Goal: Task Accomplishment & Management: Use online tool/utility

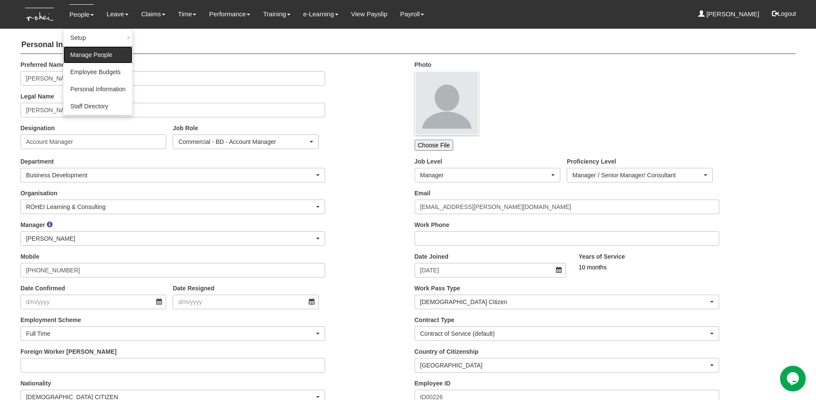
click at [83, 52] on link "Manage People" at bounding box center [97, 54] width 69 height 17
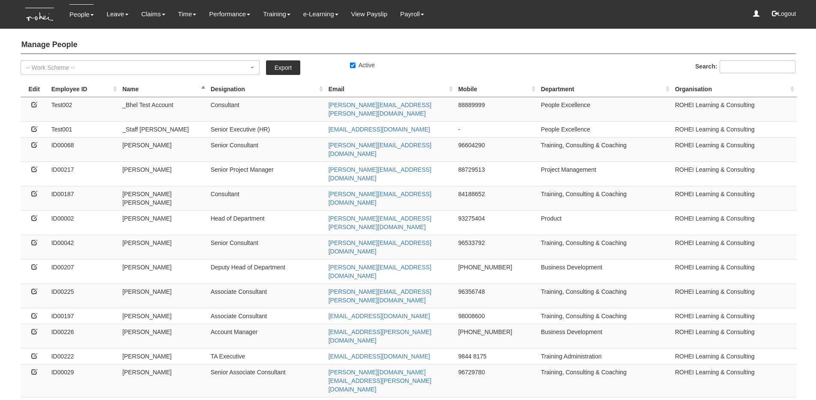
select select "50"
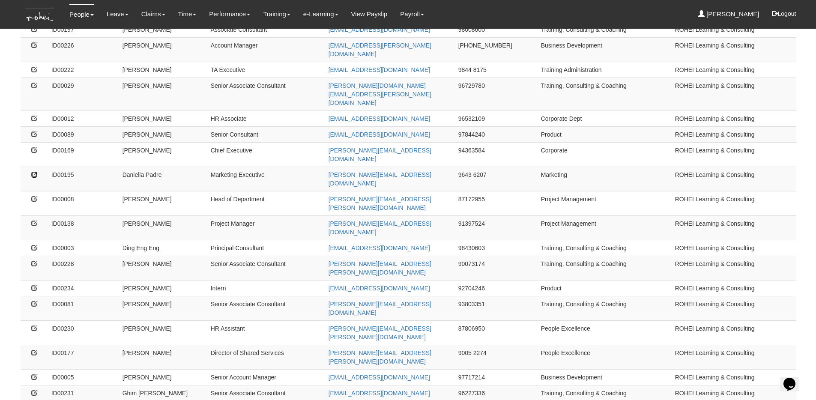
scroll to position [535, 0]
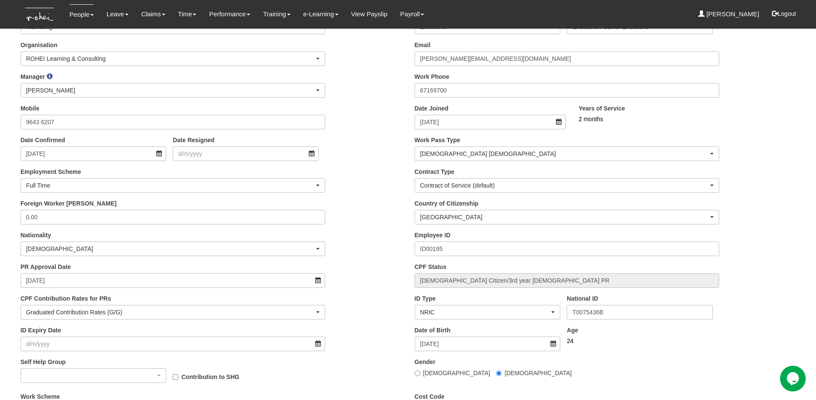
scroll to position [149, 0]
click at [592, 310] on input "T0075436B" at bounding box center [639, 311] width 146 height 15
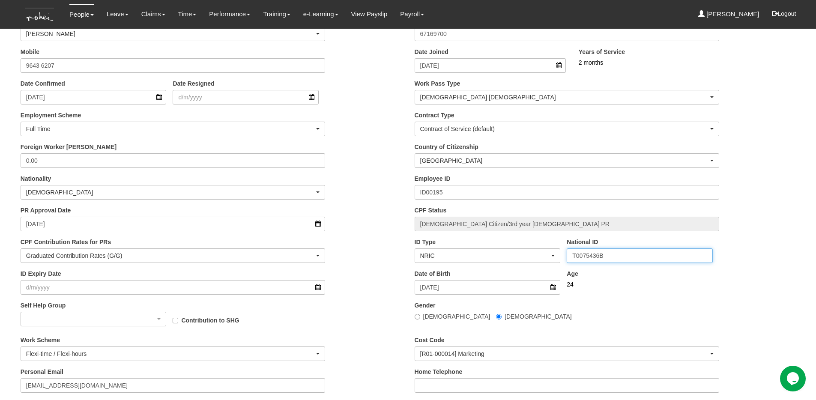
scroll to position [224, 0]
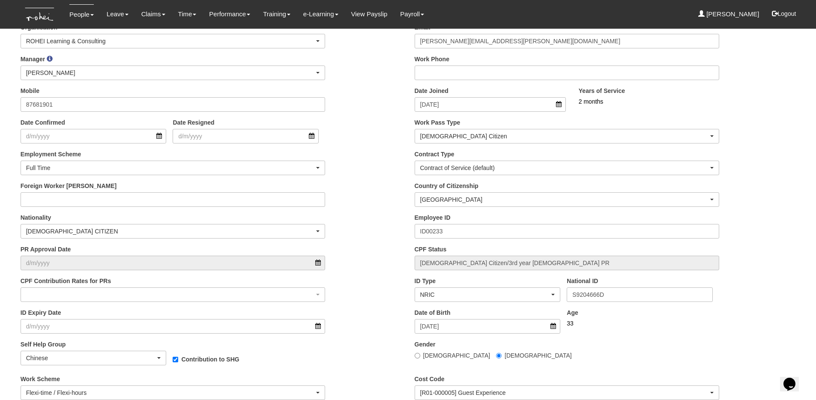
scroll to position [213, 0]
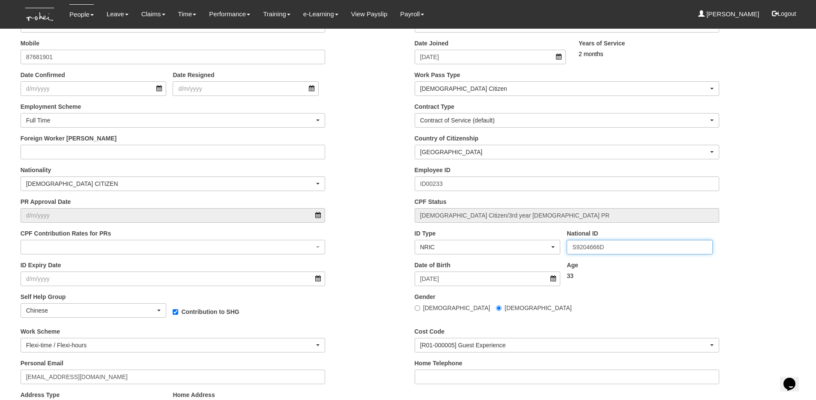
click at [604, 249] on input "S9204666D" at bounding box center [639, 247] width 146 height 15
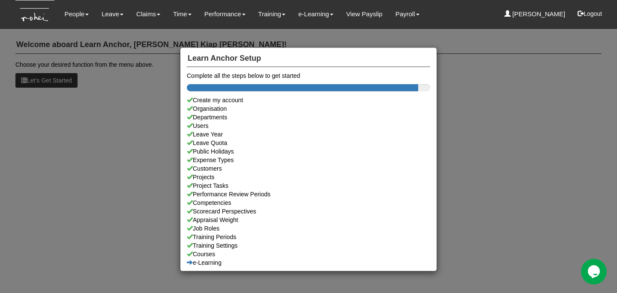
click at [363, 30] on div "Learn Anchor Setup Complete all the steps below to get started Create my accoun…" at bounding box center [308, 146] width 617 height 293
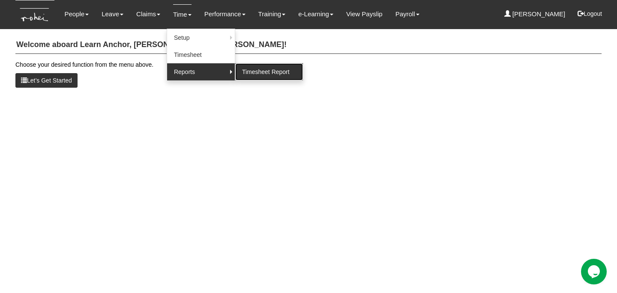
click at [252, 74] on link "Timesheet Report" at bounding box center [269, 71] width 68 height 17
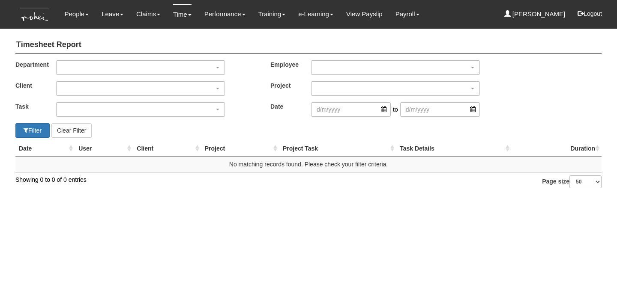
select select "50"
click at [323, 106] on input "search" at bounding box center [351, 109] width 80 height 15
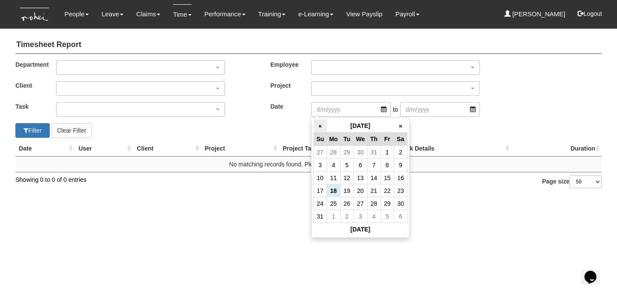
click at [320, 127] on th "«" at bounding box center [319, 125] width 13 height 13
click at [348, 151] on td "1" at bounding box center [346, 152] width 13 height 13
type input "[DATE]"
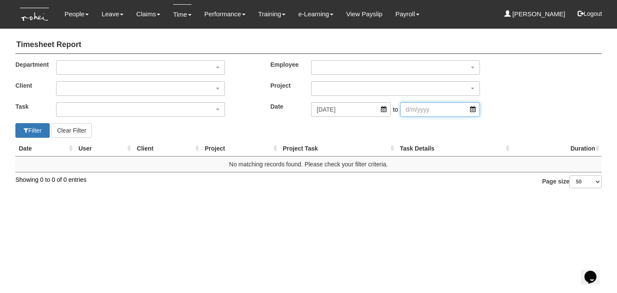
click at [423, 107] on input "search" at bounding box center [440, 109] width 80 height 15
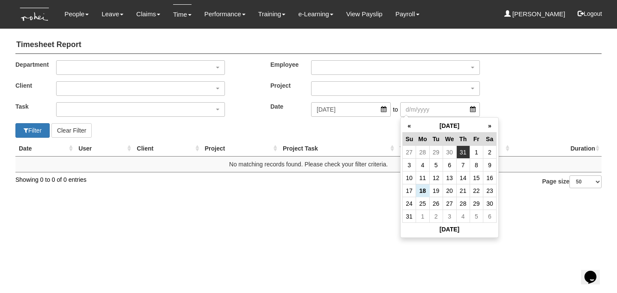
click at [465, 152] on td "31" at bounding box center [462, 152] width 13 height 13
type input "[DATE]"
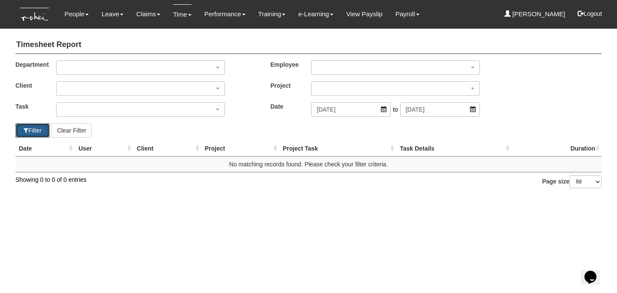
click at [21, 134] on button "Filter" at bounding box center [32, 130] width 34 height 15
select select "50"
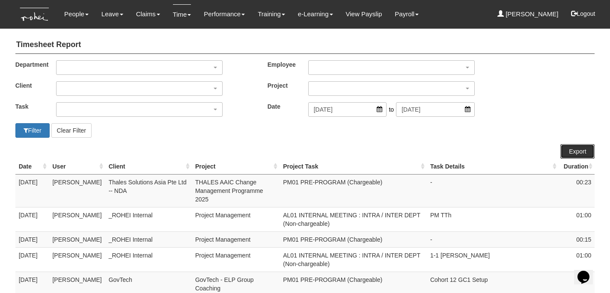
click at [581, 150] on link "Export" at bounding box center [577, 151] width 34 height 15
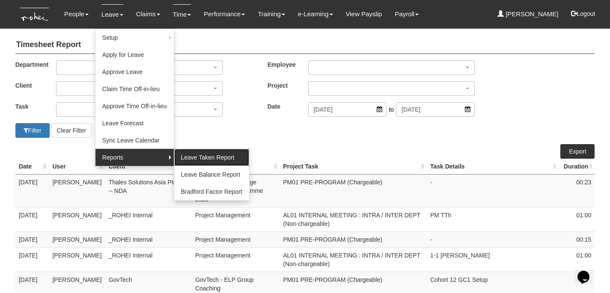
click at [197, 153] on link "Leave Taken Report" at bounding box center [211, 157] width 75 height 17
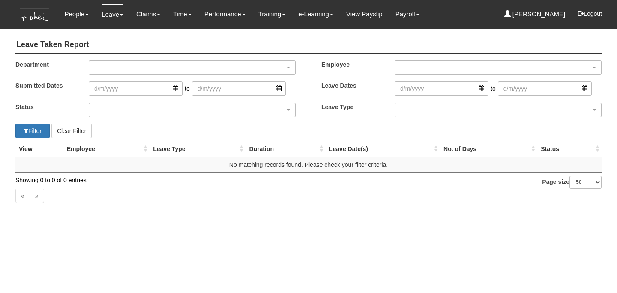
select select "50"
click at [413, 90] on input "search" at bounding box center [441, 88] width 94 height 15
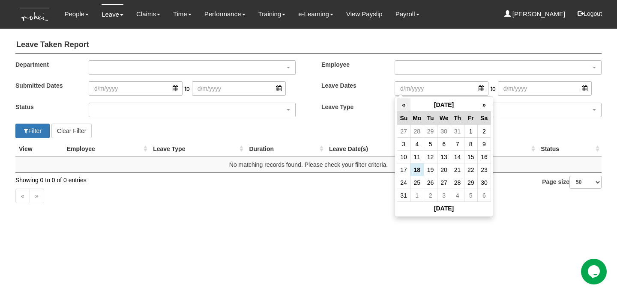
click at [403, 106] on th "«" at bounding box center [403, 104] width 13 height 13
click at [432, 129] on td "1" at bounding box center [429, 131] width 13 height 13
type input "[DATE]"
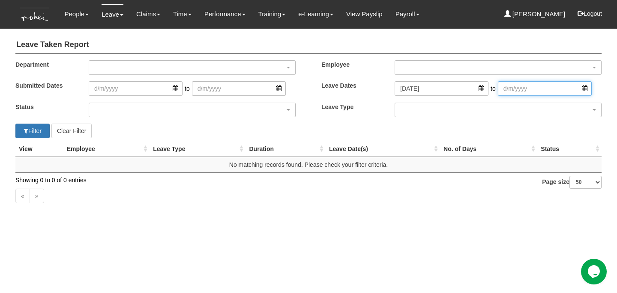
click at [520, 88] on input "search" at bounding box center [545, 88] width 94 height 15
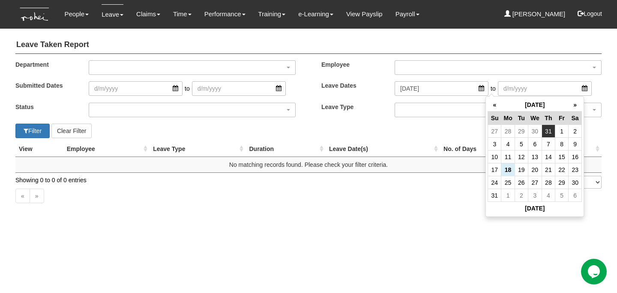
click at [546, 132] on td "31" at bounding box center [547, 131] width 13 height 13
type input "[DATE]"
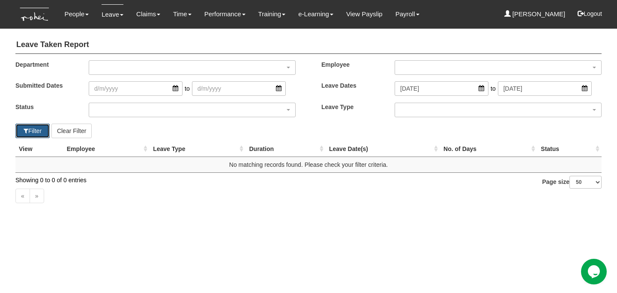
click at [27, 131] on button "Filter" at bounding box center [32, 131] width 34 height 15
select select "50"
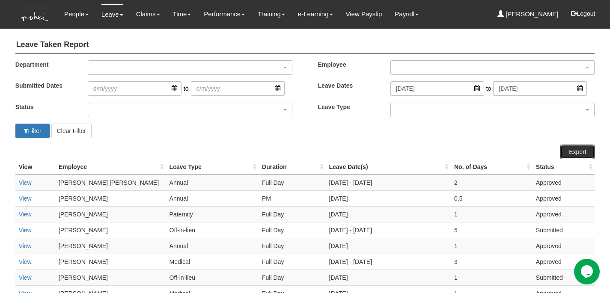
click at [571, 146] on link "Export" at bounding box center [577, 152] width 34 height 15
